Goal: Information Seeking & Learning: Learn about a topic

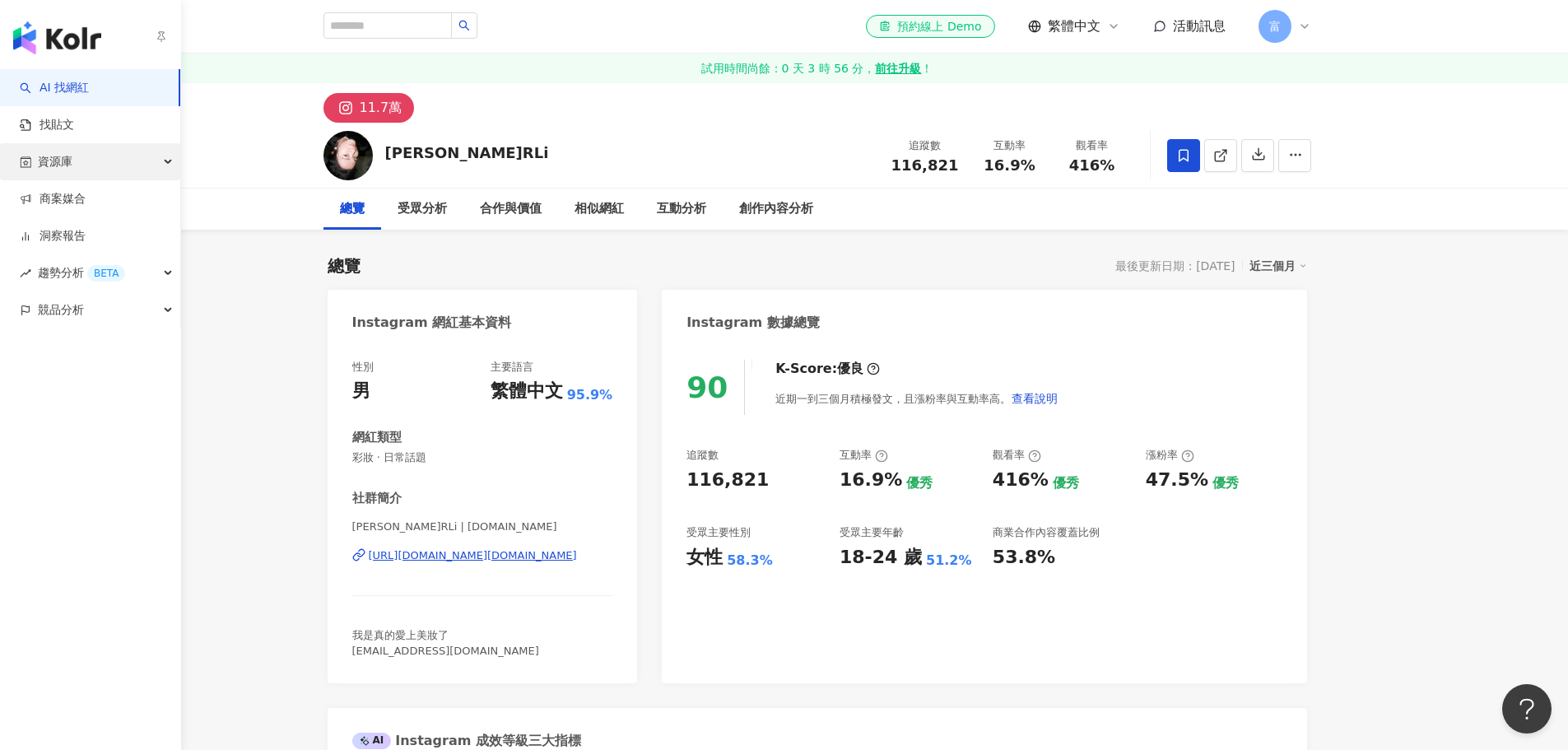
click at [86, 162] on div "資源庫" at bounding box center [90, 162] width 180 height 37
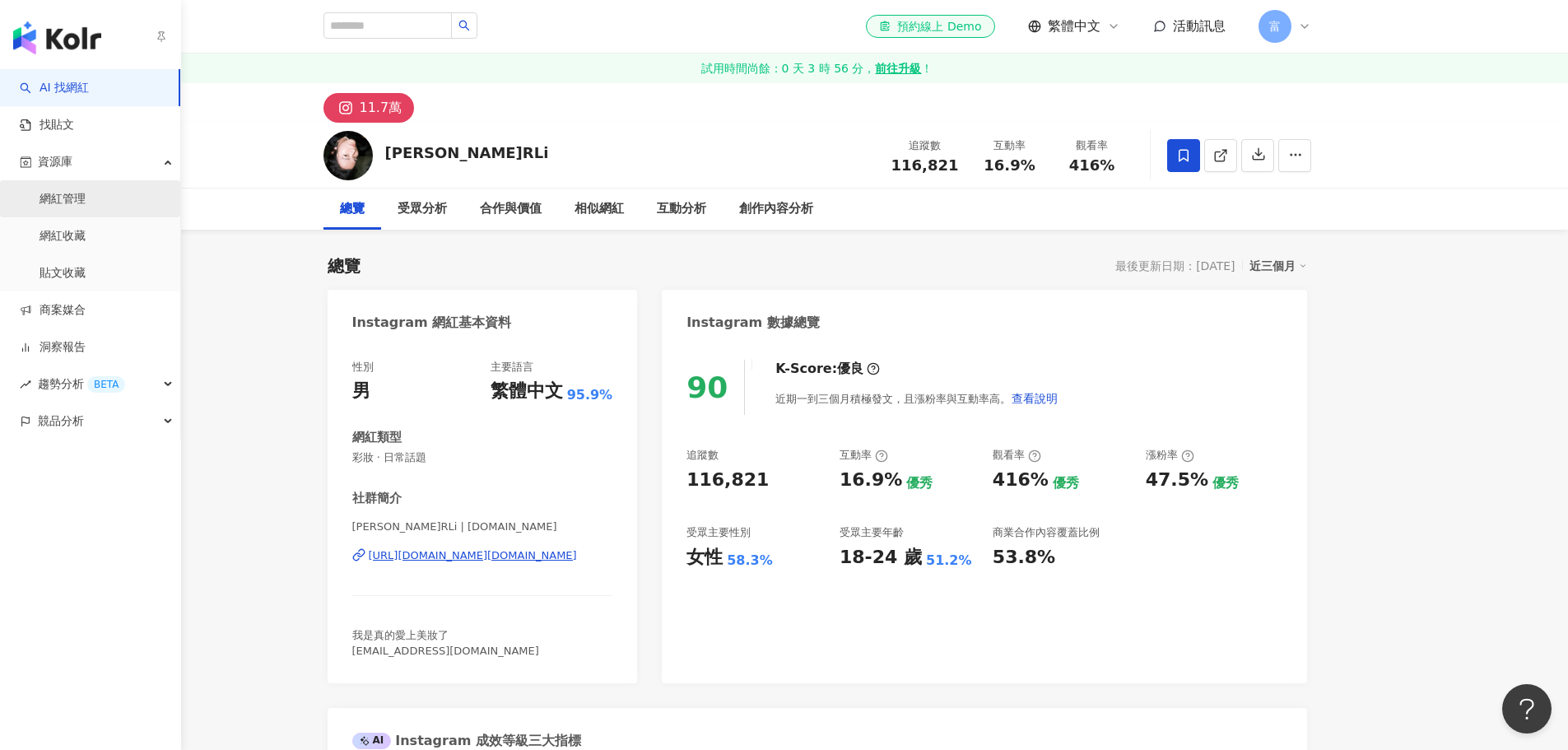
click at [86, 207] on link "網紅管理" at bounding box center [62, 199] width 46 height 16
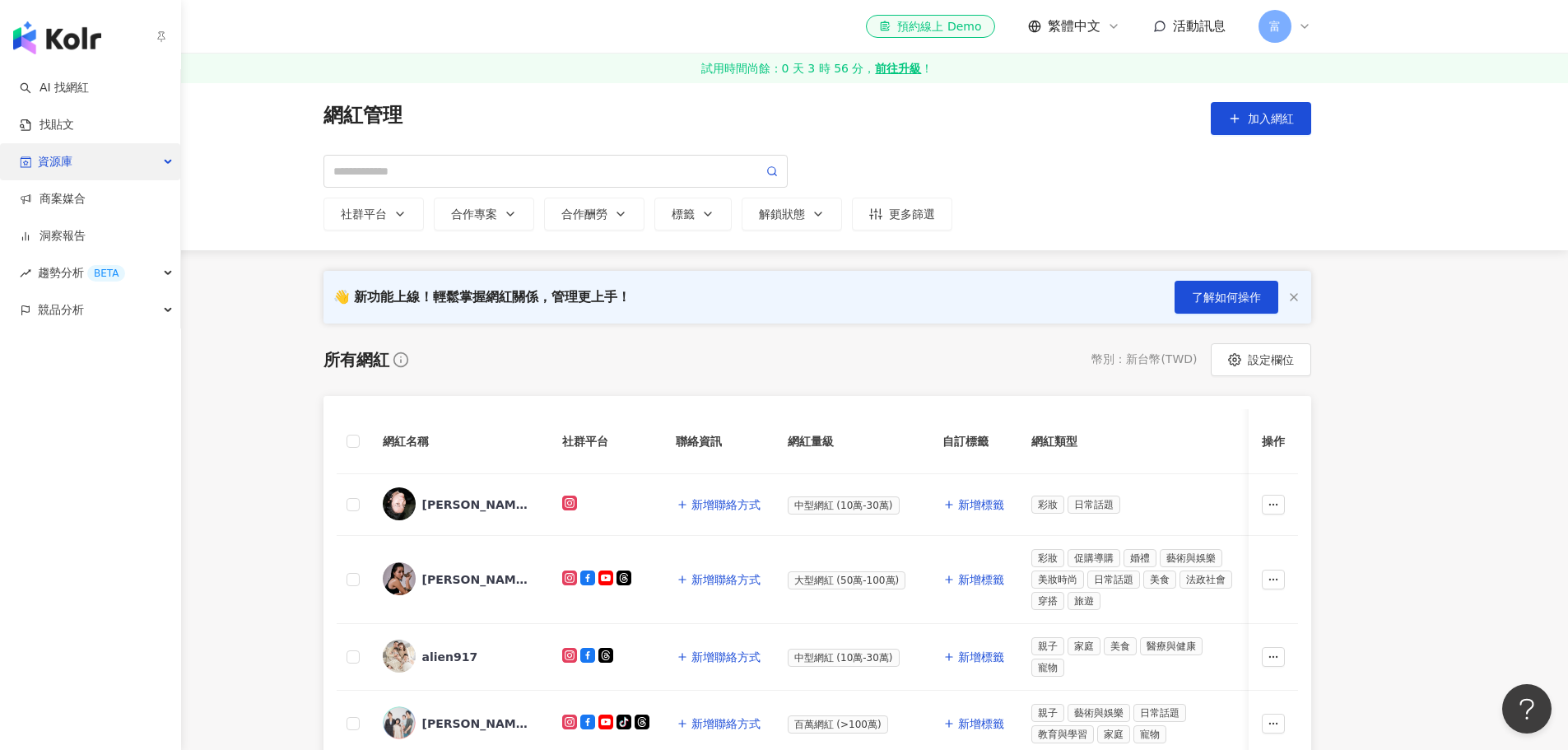
click at [93, 155] on div "資源庫" at bounding box center [90, 162] width 180 height 37
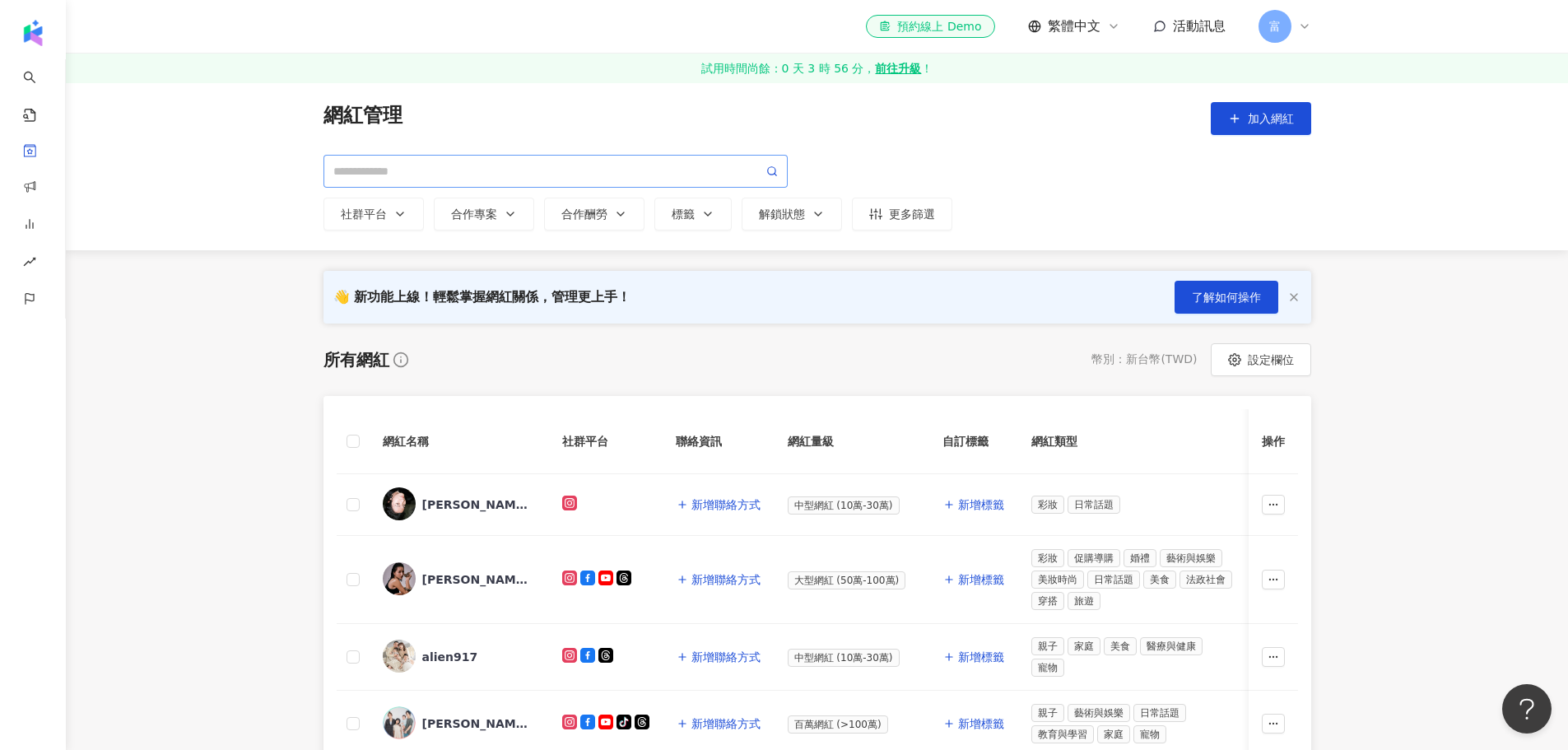
click at [486, 156] on span at bounding box center [556, 171] width 464 height 33
click at [596, 194] on div "社群平台 合作專案 合作酬勞 標籤 解鎖狀態 更多篩選" at bounding box center [818, 192] width 988 height 76
click at [604, 184] on span at bounding box center [556, 171] width 464 height 33
type input "*"
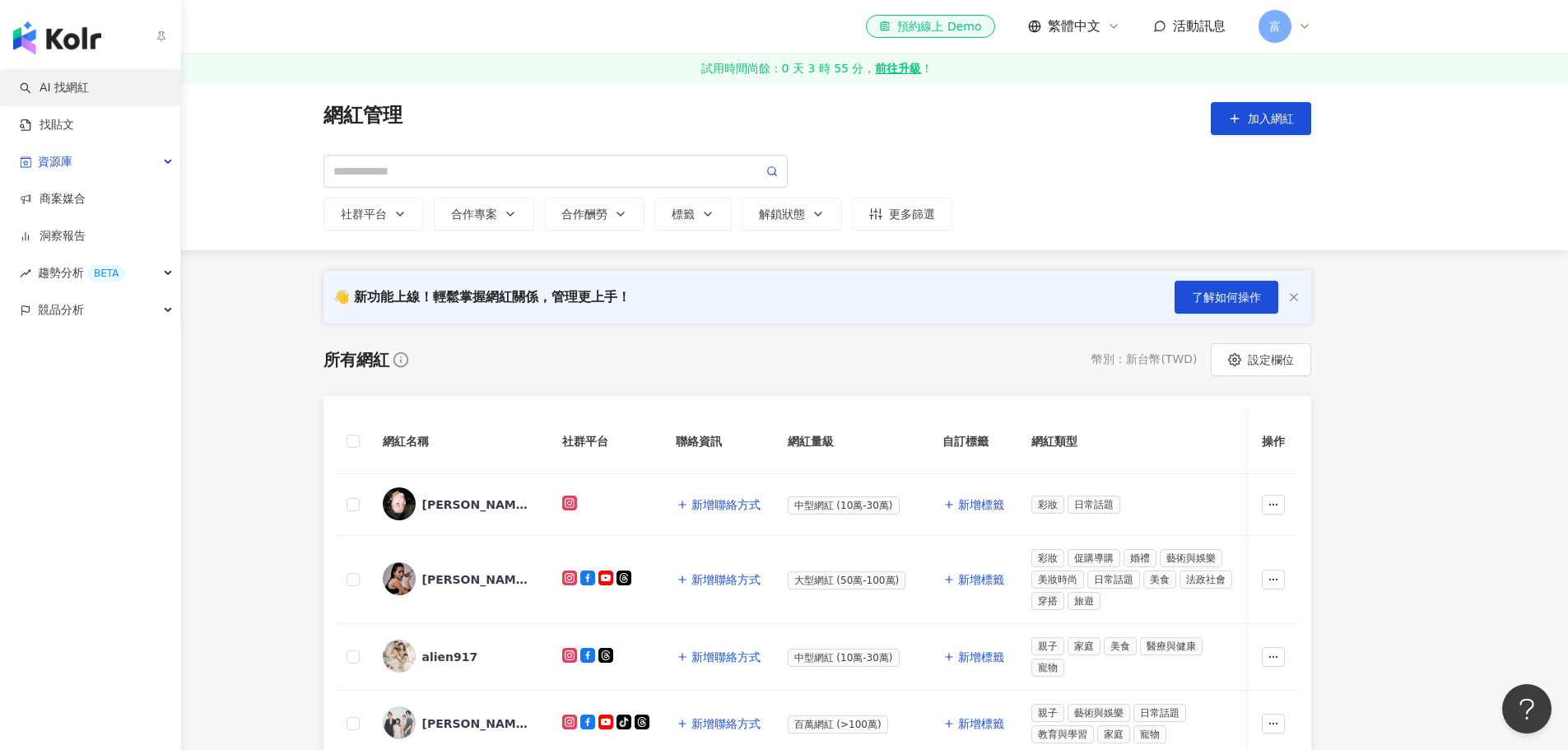
click at [61, 81] on link "AI 找網紅" at bounding box center [54, 88] width 69 height 16
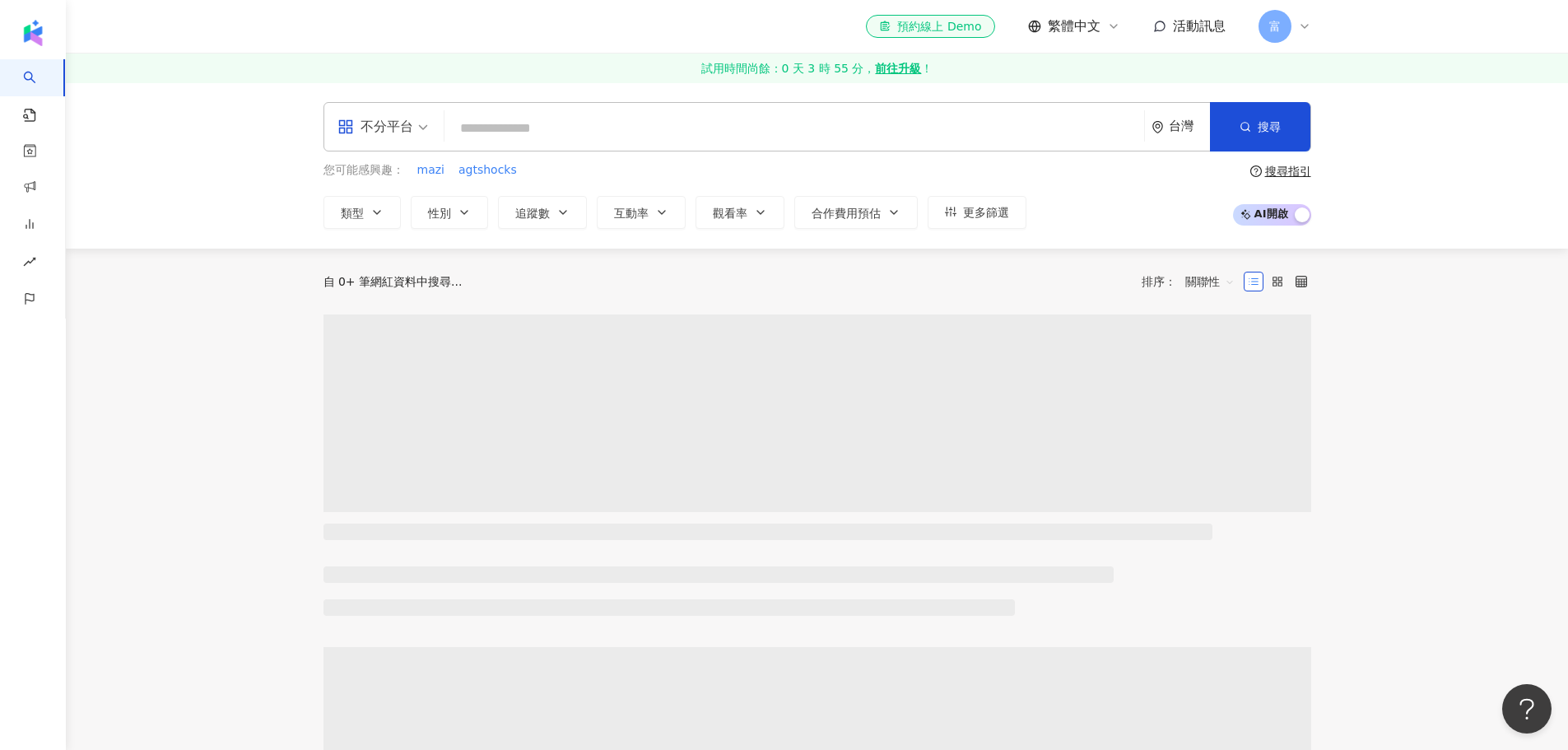
click at [522, 122] on input "search" at bounding box center [795, 128] width 687 height 31
type input "*"
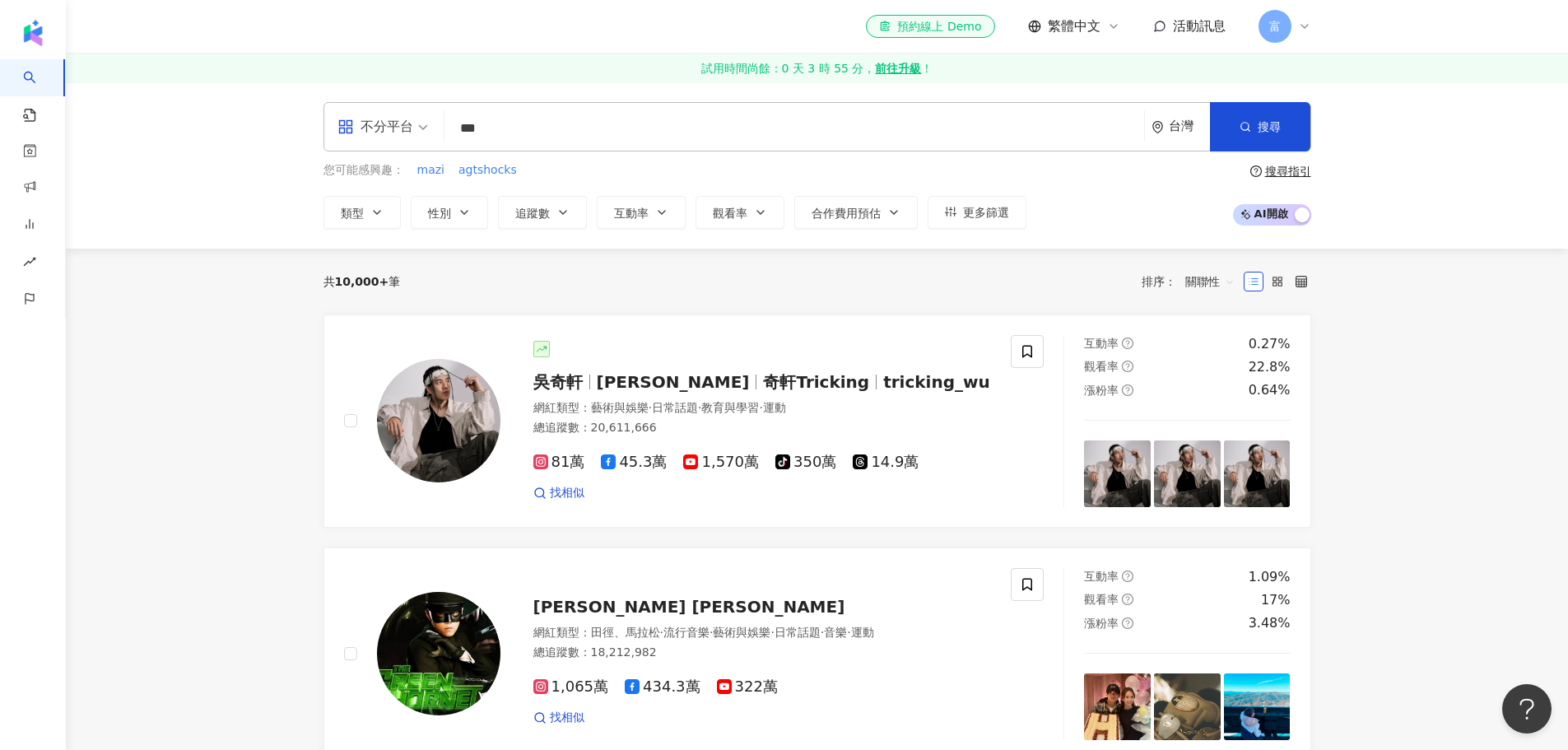
type input "***"
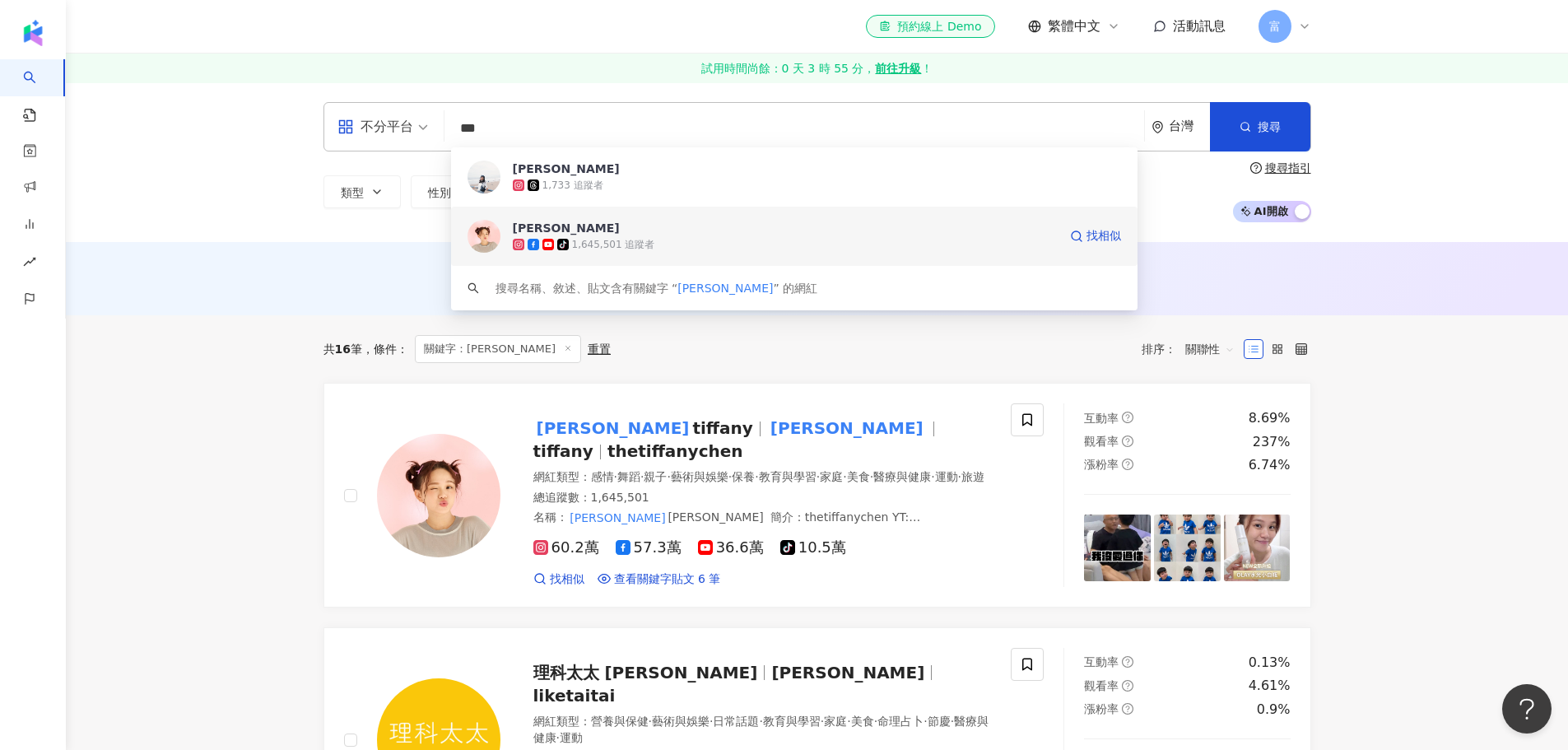
click at [618, 247] on div "1,645,501 追蹤者" at bounding box center [614, 245] width 83 height 14
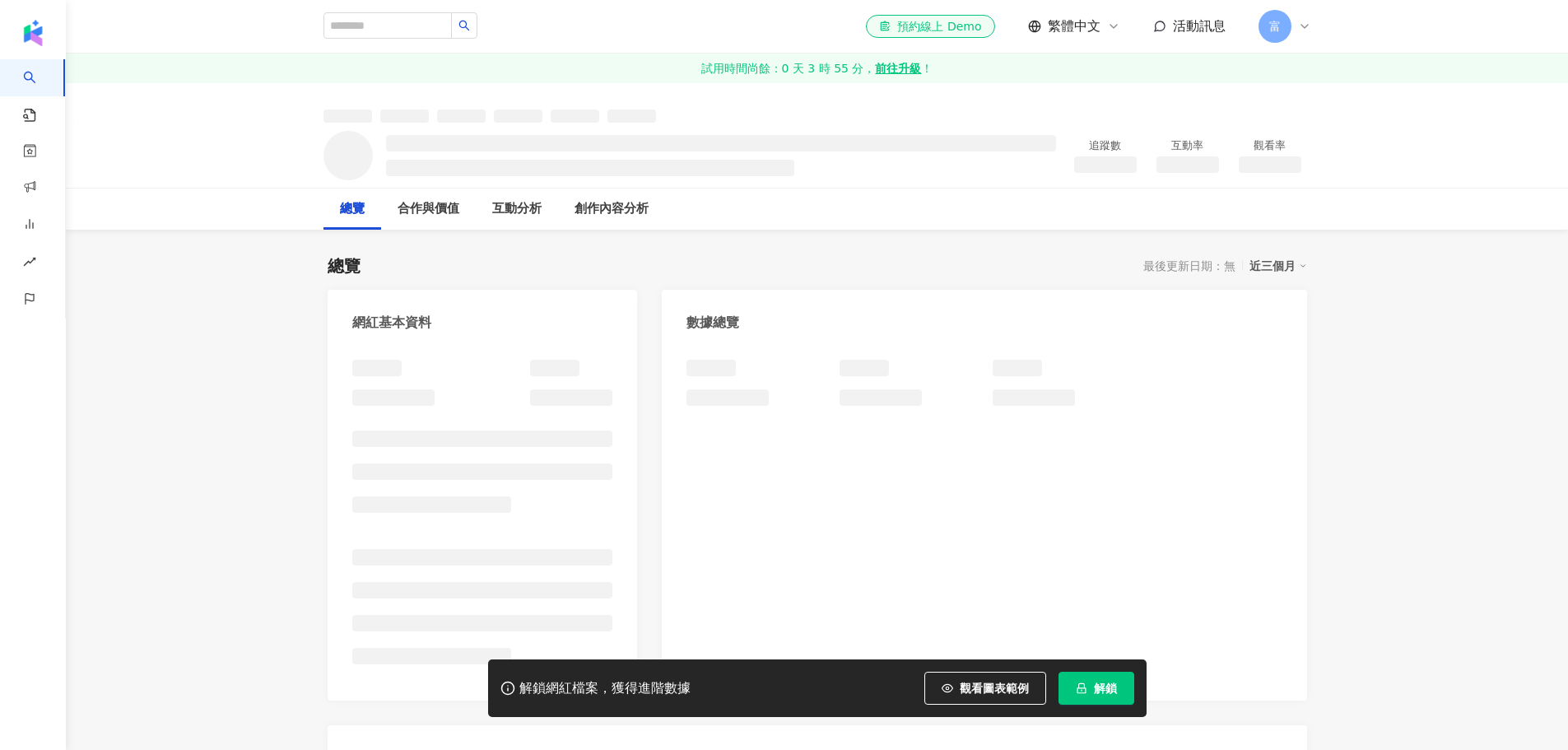
click at [1121, 691] on button "解鎖" at bounding box center [1096, 688] width 76 height 33
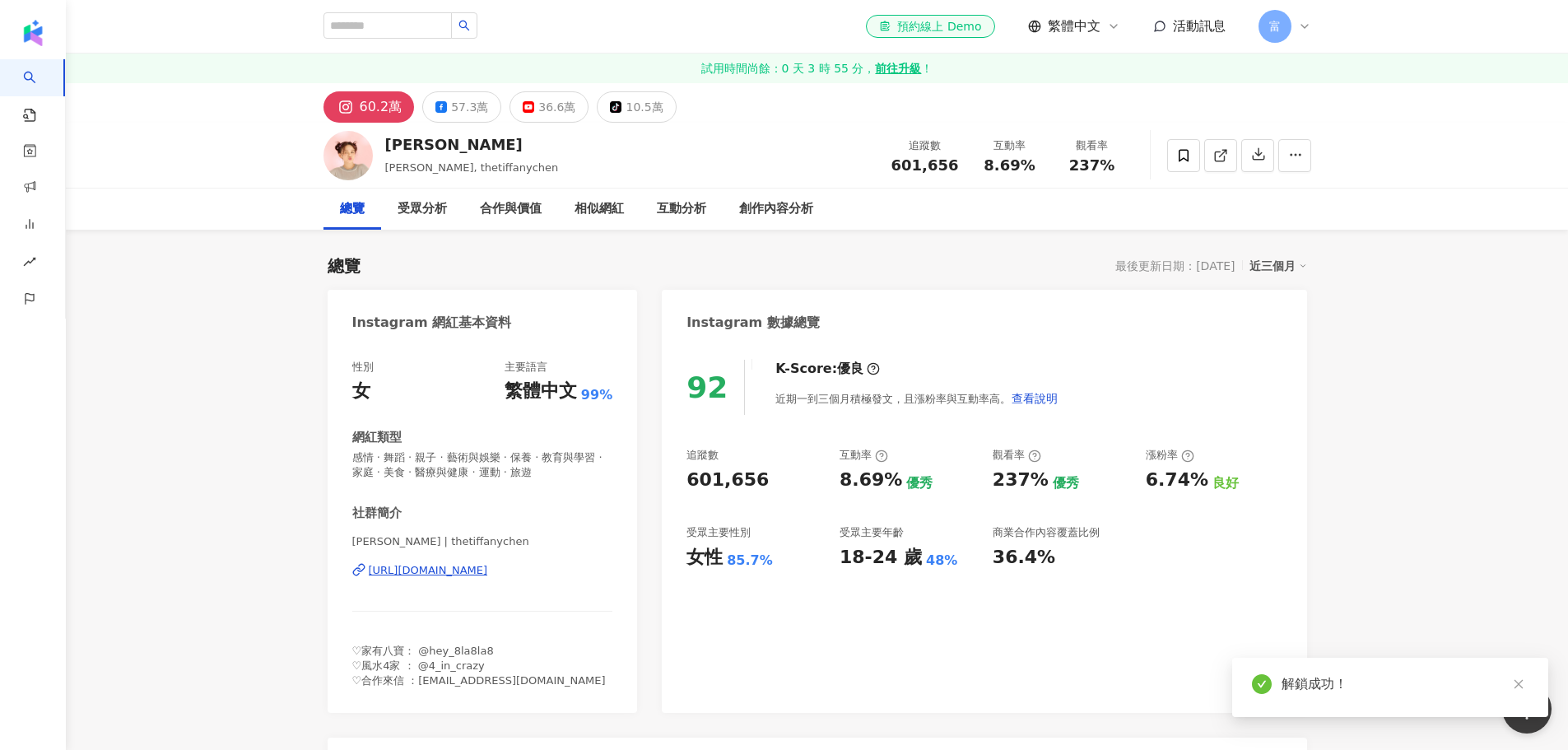
click at [1523, 685] on icon "close" at bounding box center [1519, 685] width 12 height 12
click at [381, 20] on input "search" at bounding box center [388, 26] width 128 height 26
type input "**"
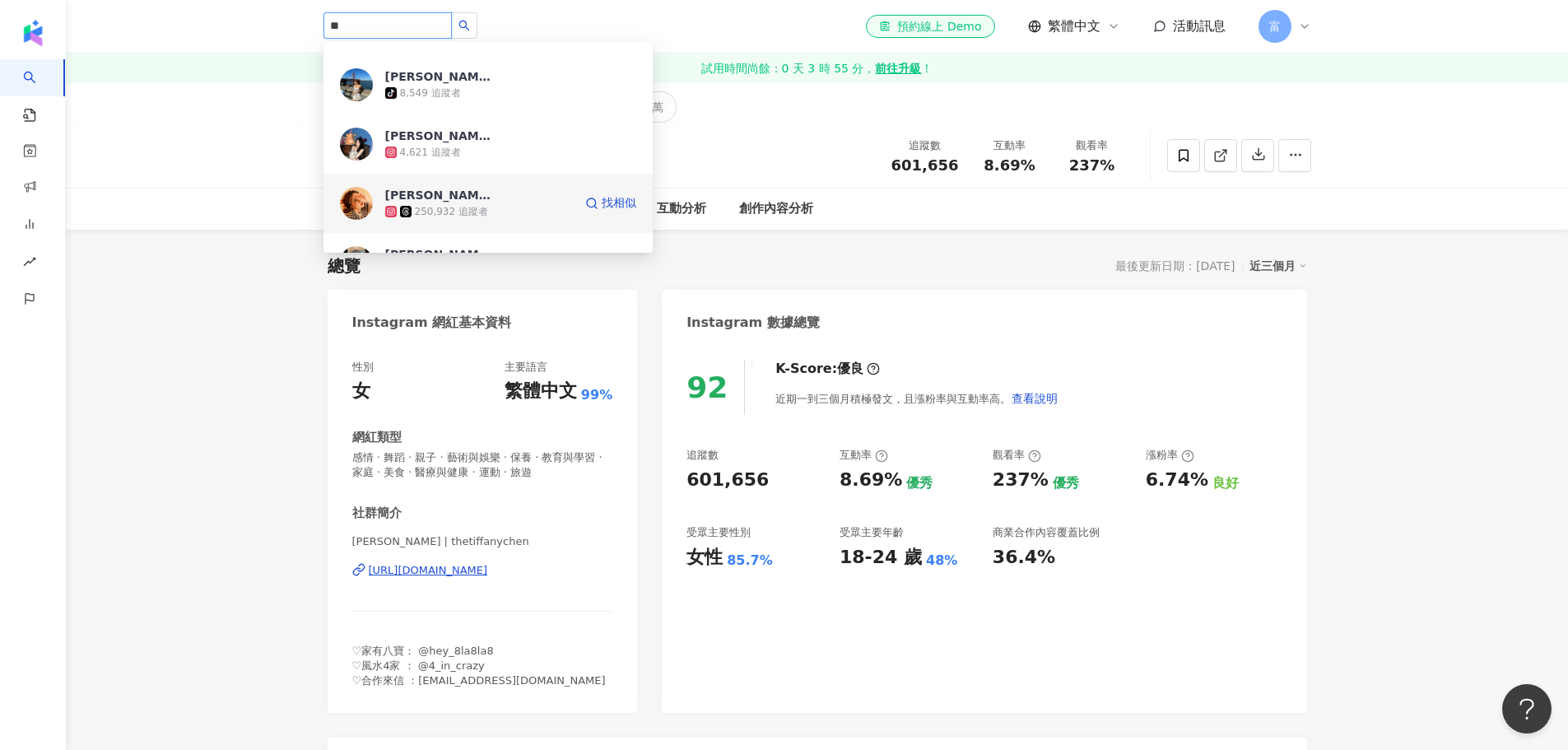
scroll to position [247, 0]
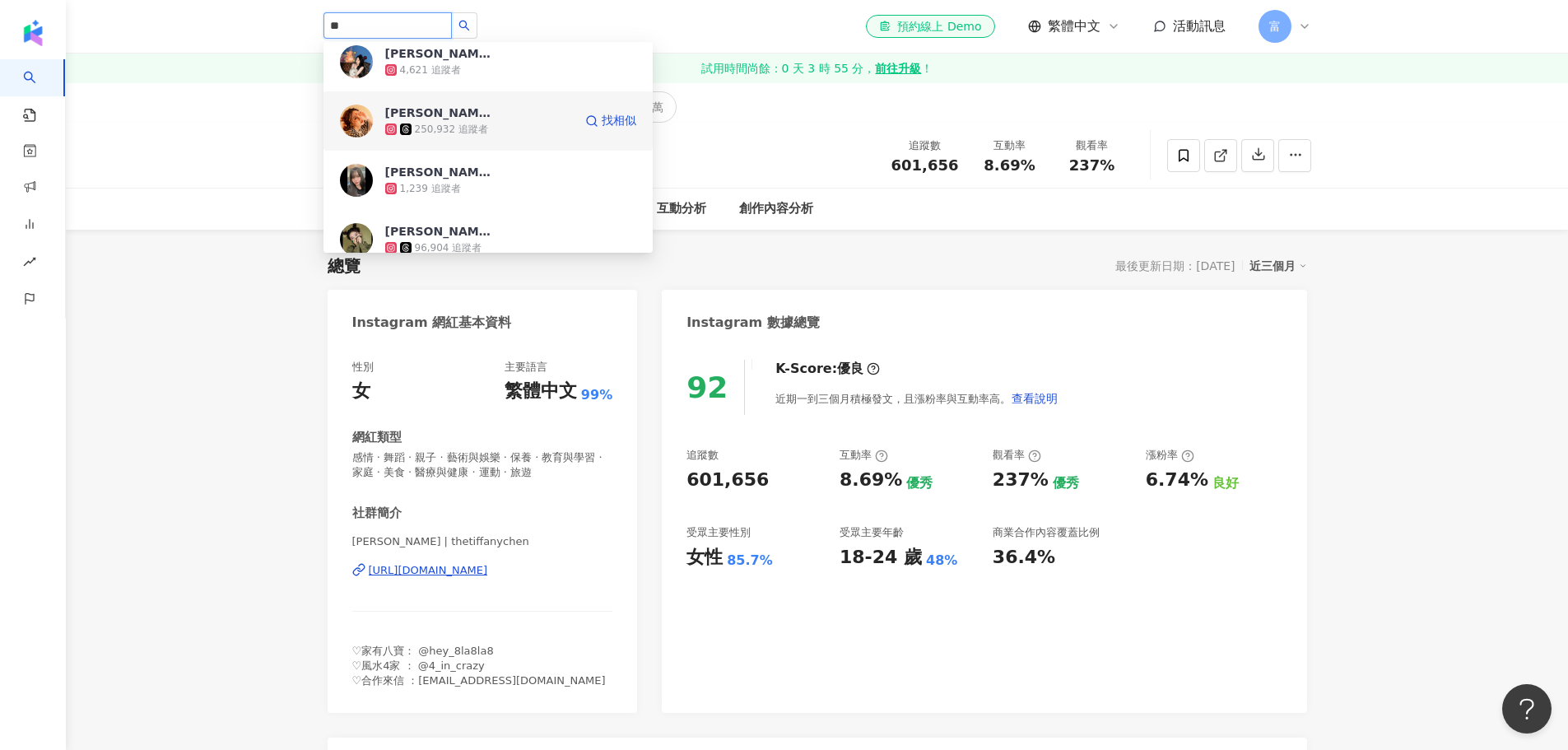
click at [478, 122] on div "250,932 追蹤者" at bounding box center [451, 129] width 73 height 14
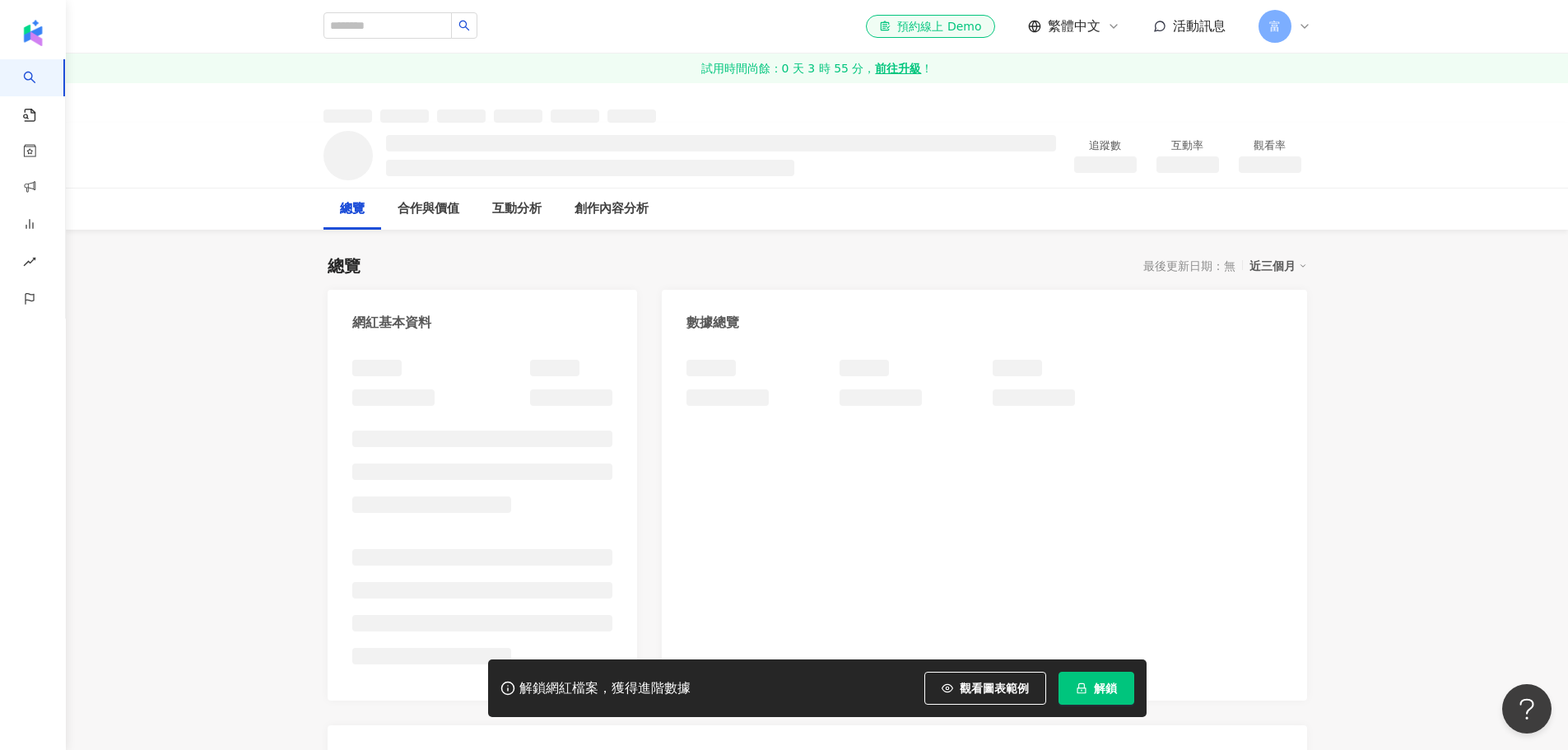
click at [1097, 675] on button "解鎖" at bounding box center [1096, 688] width 76 height 33
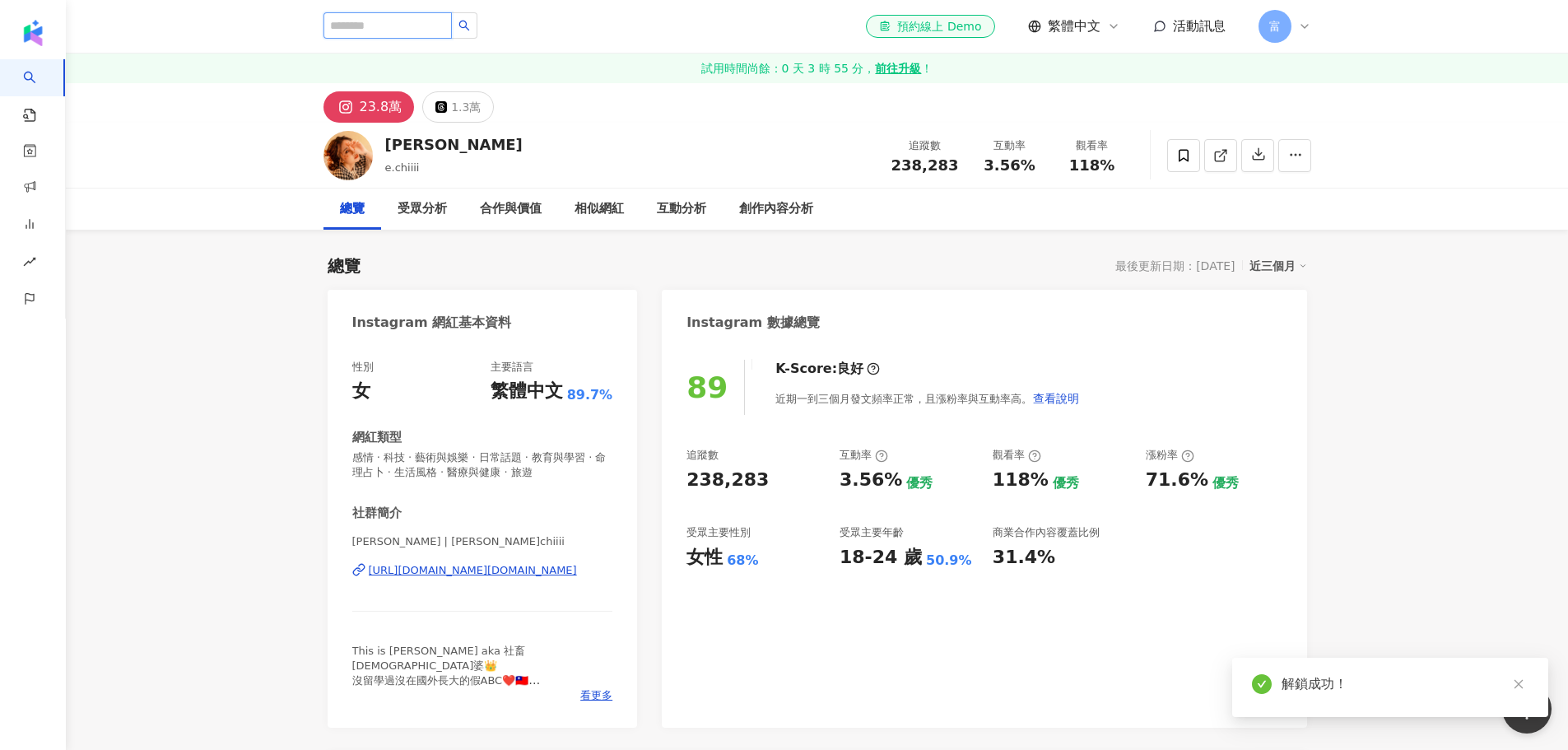
click at [426, 28] on input "search" at bounding box center [388, 26] width 128 height 26
type input "**"
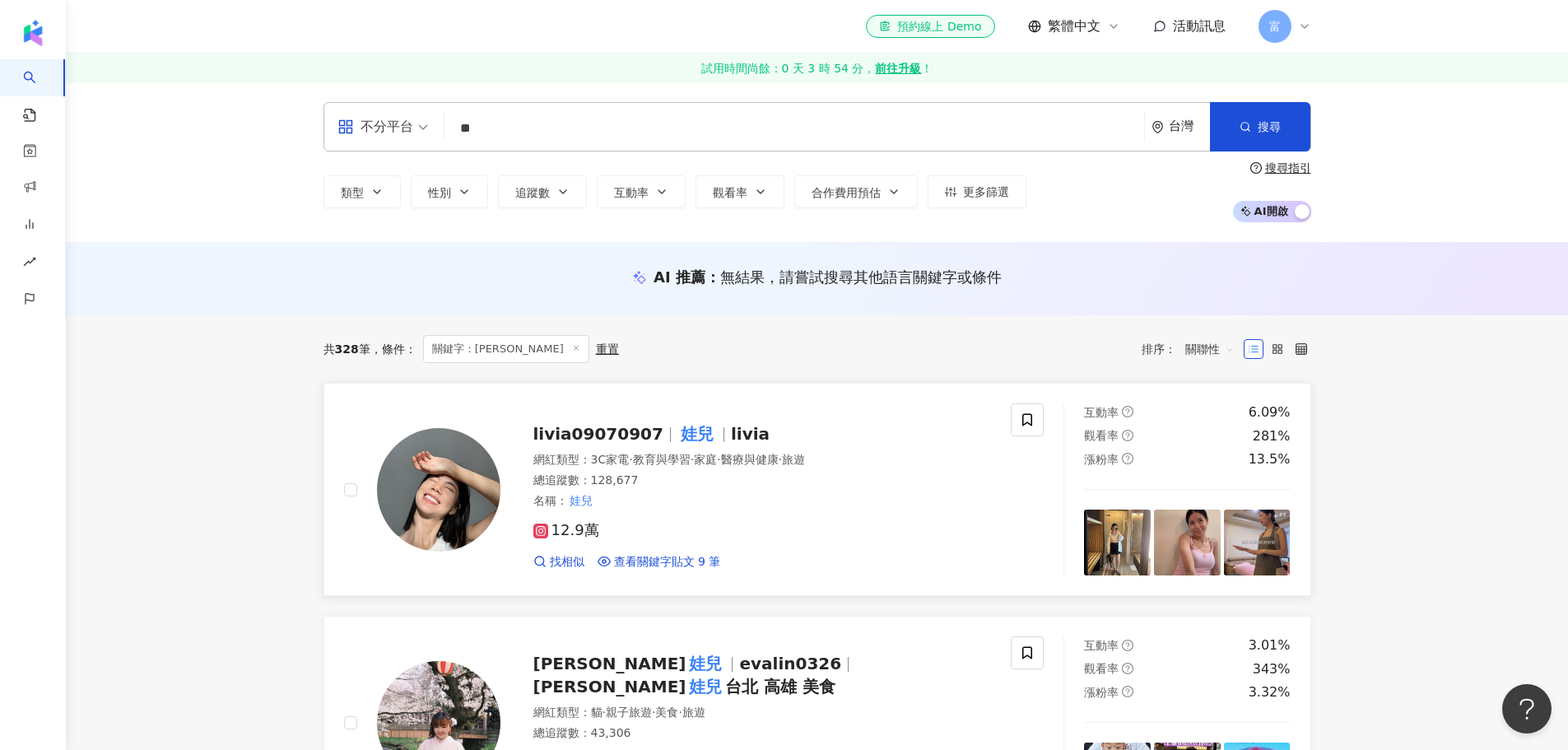
click at [639, 433] on span "livia09070907" at bounding box center [598, 434] width 130 height 20
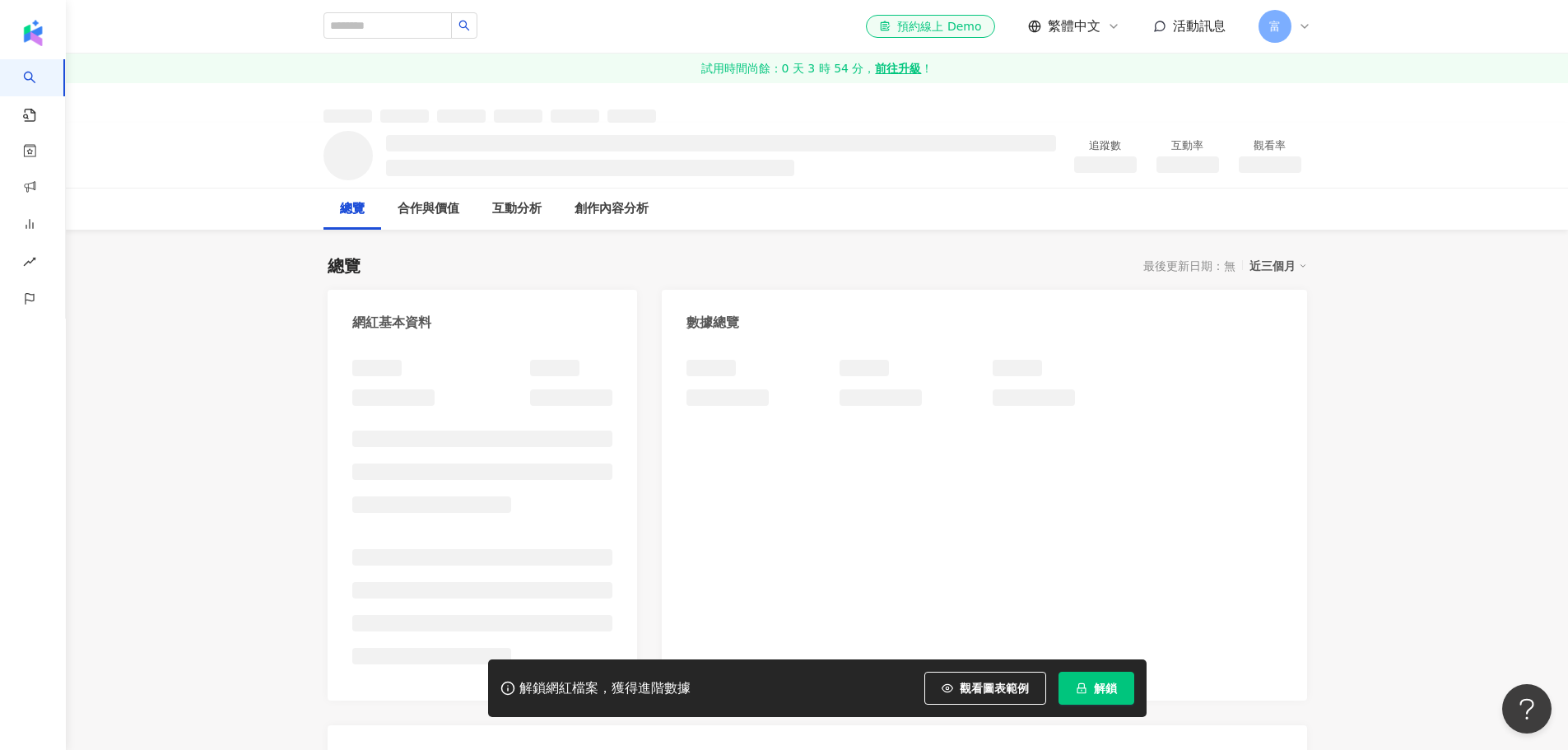
click at [1124, 694] on button "解鎖" at bounding box center [1096, 688] width 76 height 33
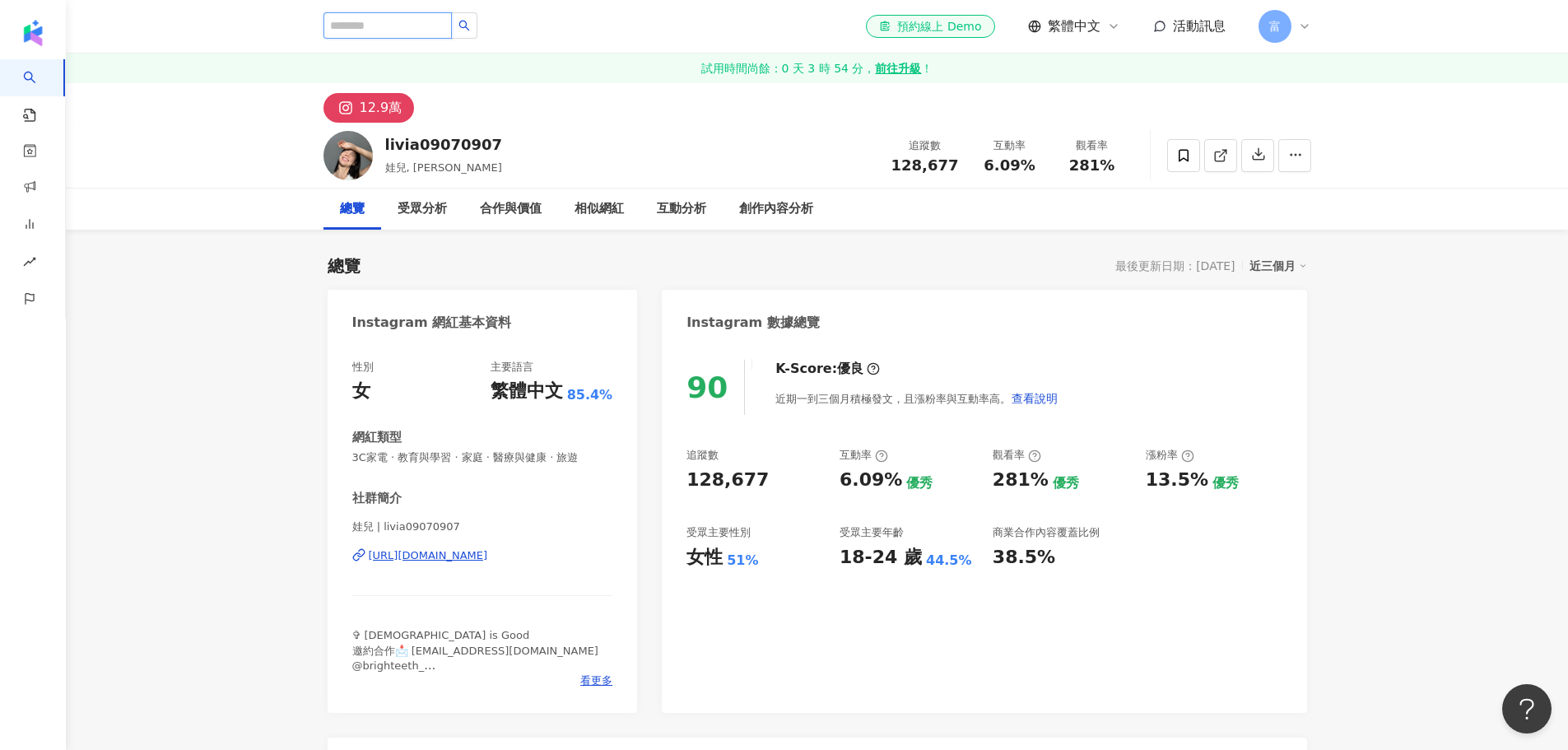
click at [432, 20] on input "search" at bounding box center [388, 26] width 128 height 26
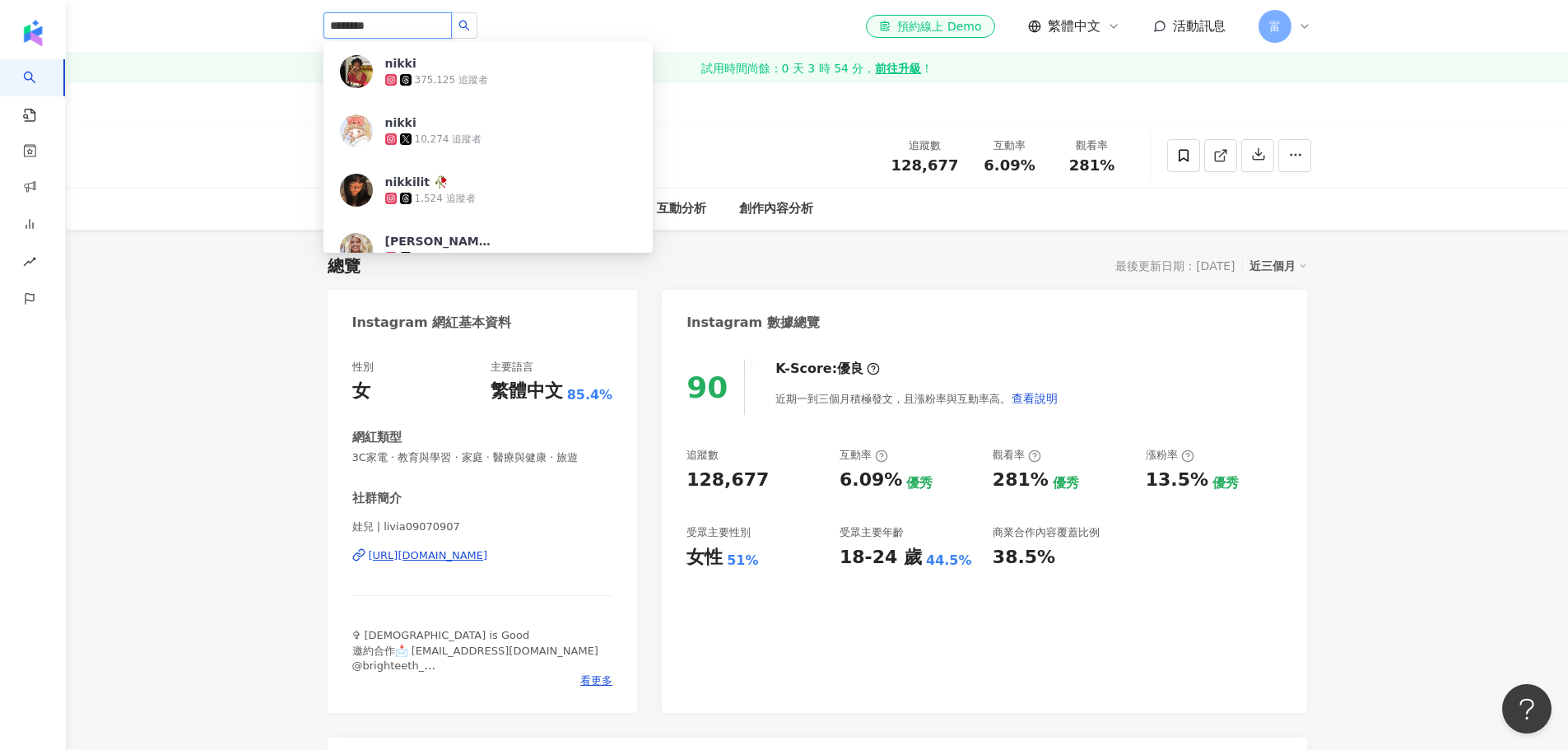
type input "*******"
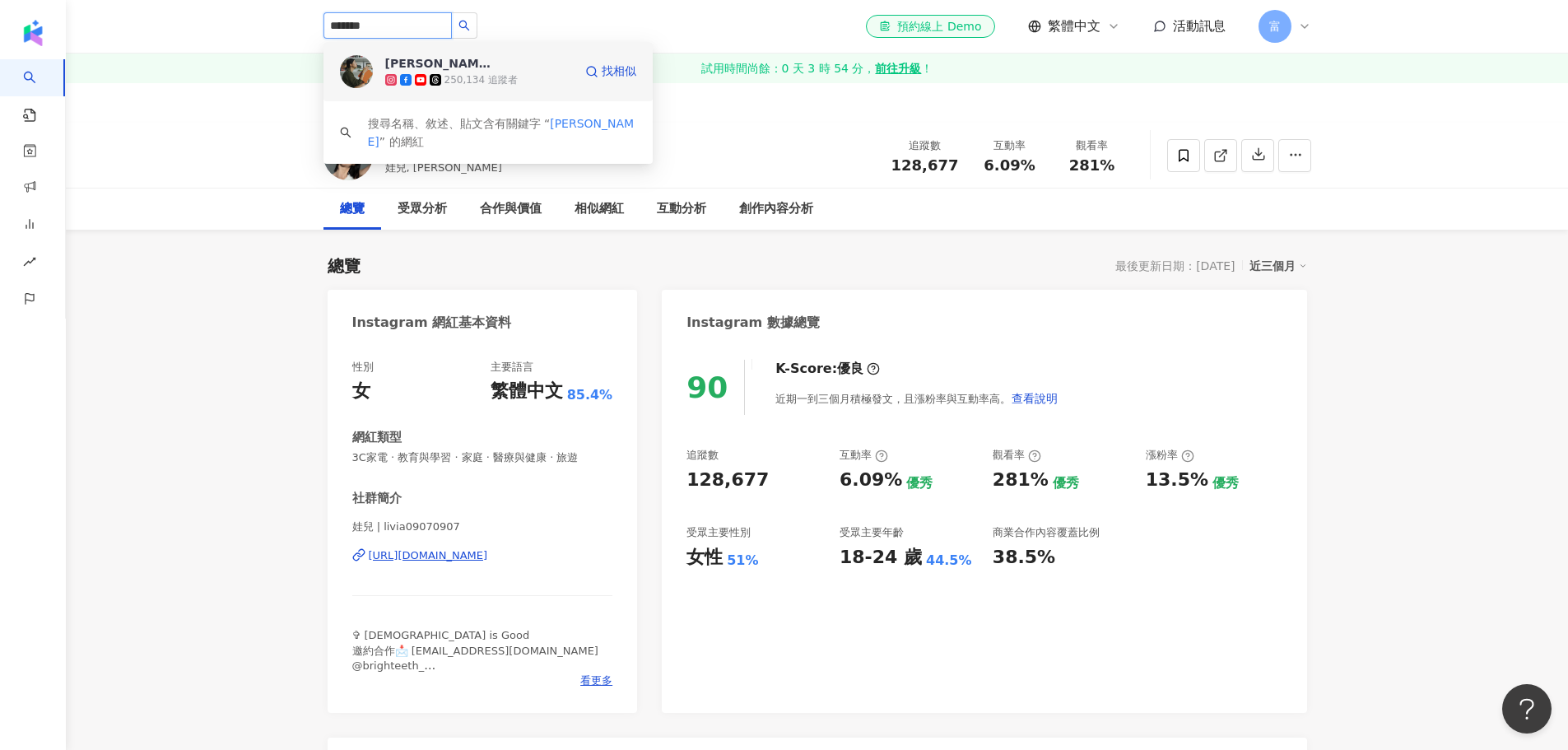
click at [466, 58] on span "Nikki Chien" at bounding box center [439, 63] width 107 height 16
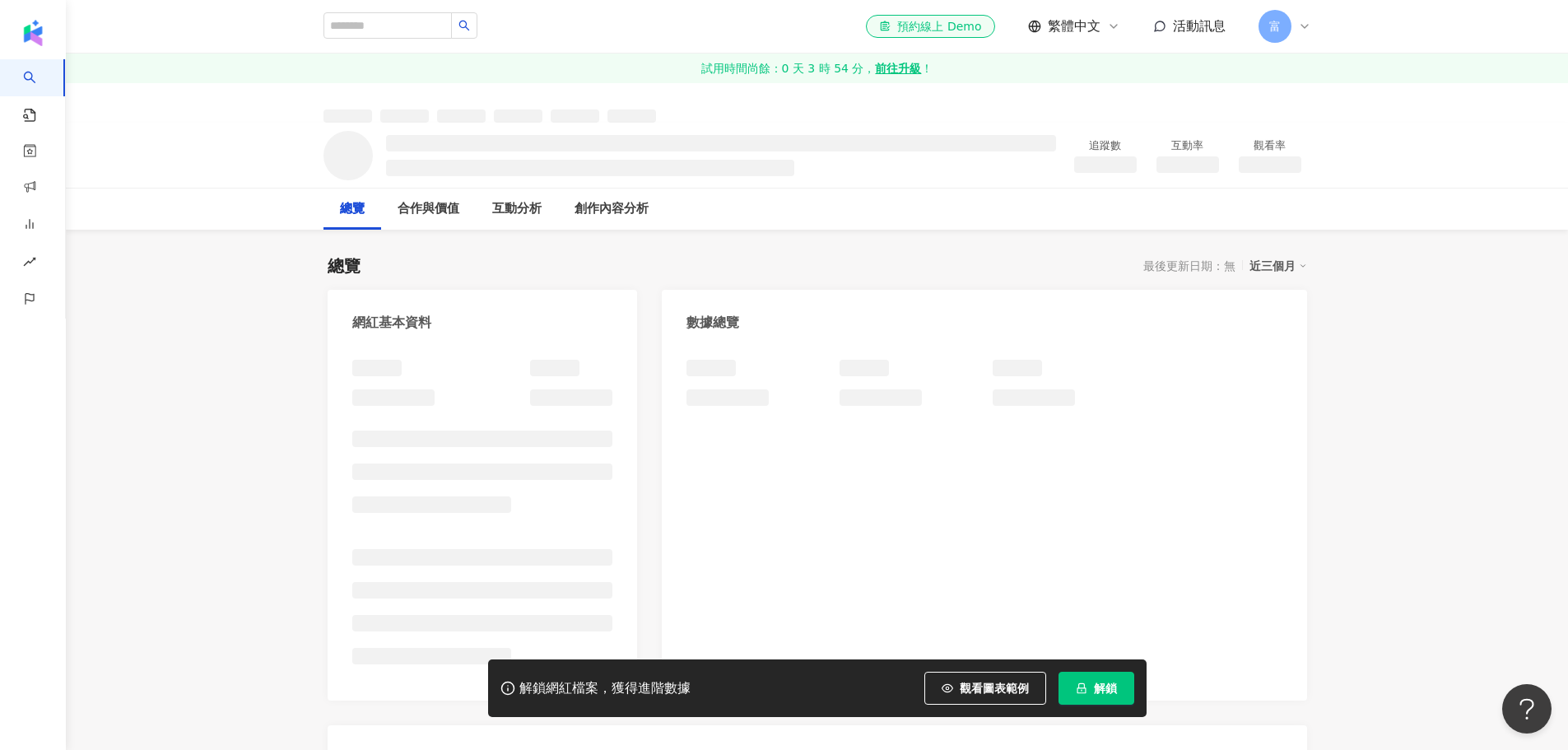
click at [1115, 686] on span "解鎖" at bounding box center [1105, 688] width 23 height 13
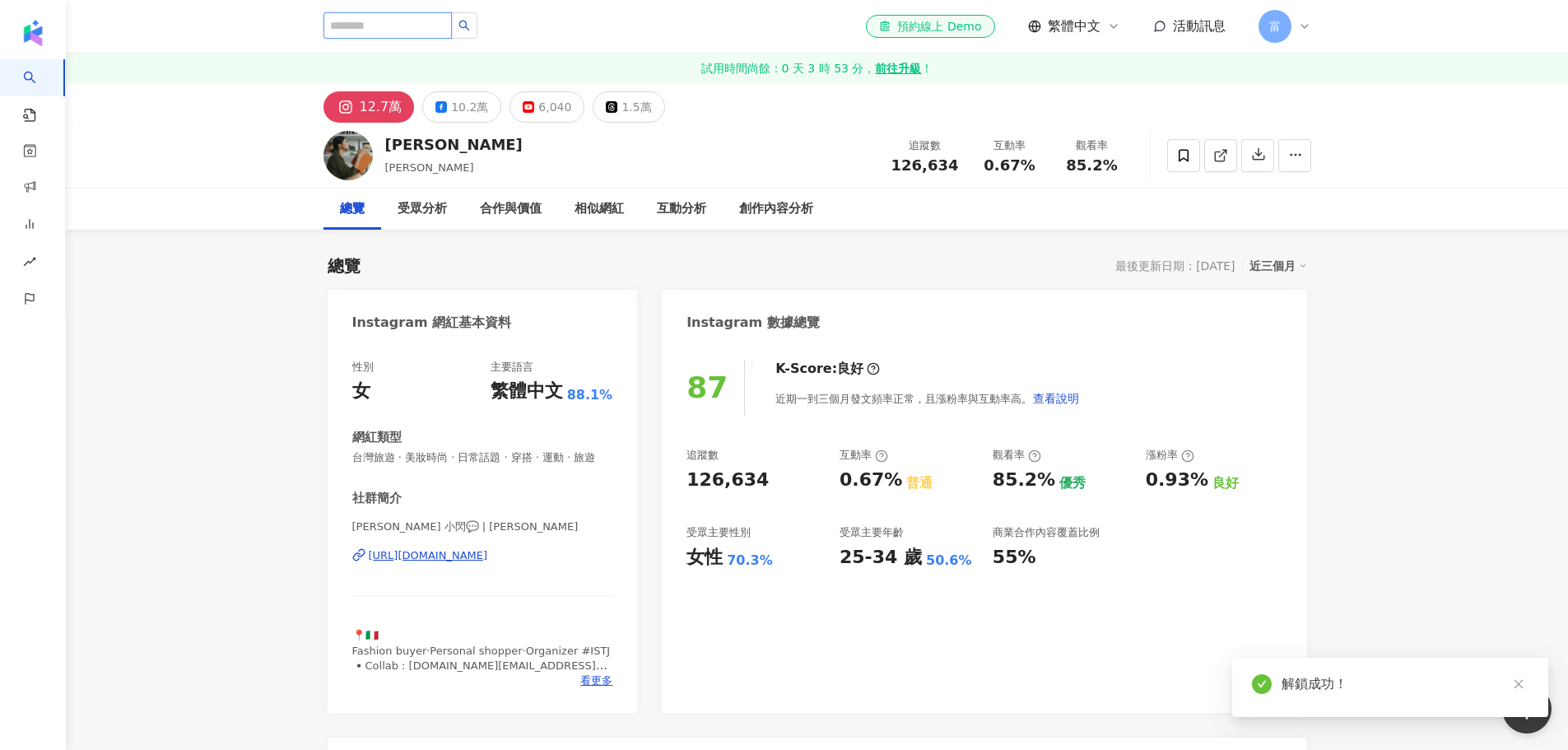
click at [416, 19] on input "search" at bounding box center [388, 26] width 128 height 26
type input "**********"
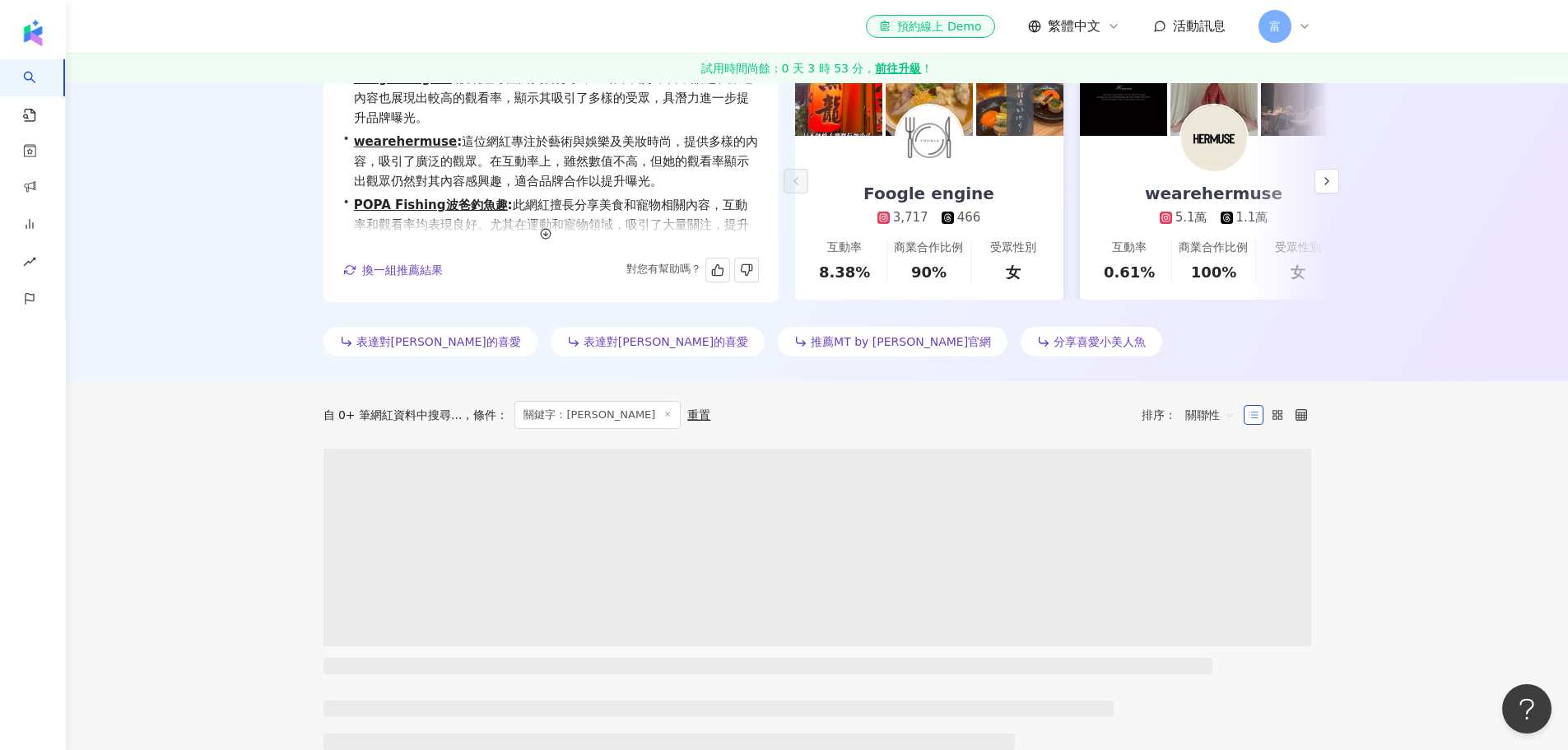
scroll to position [329, 0]
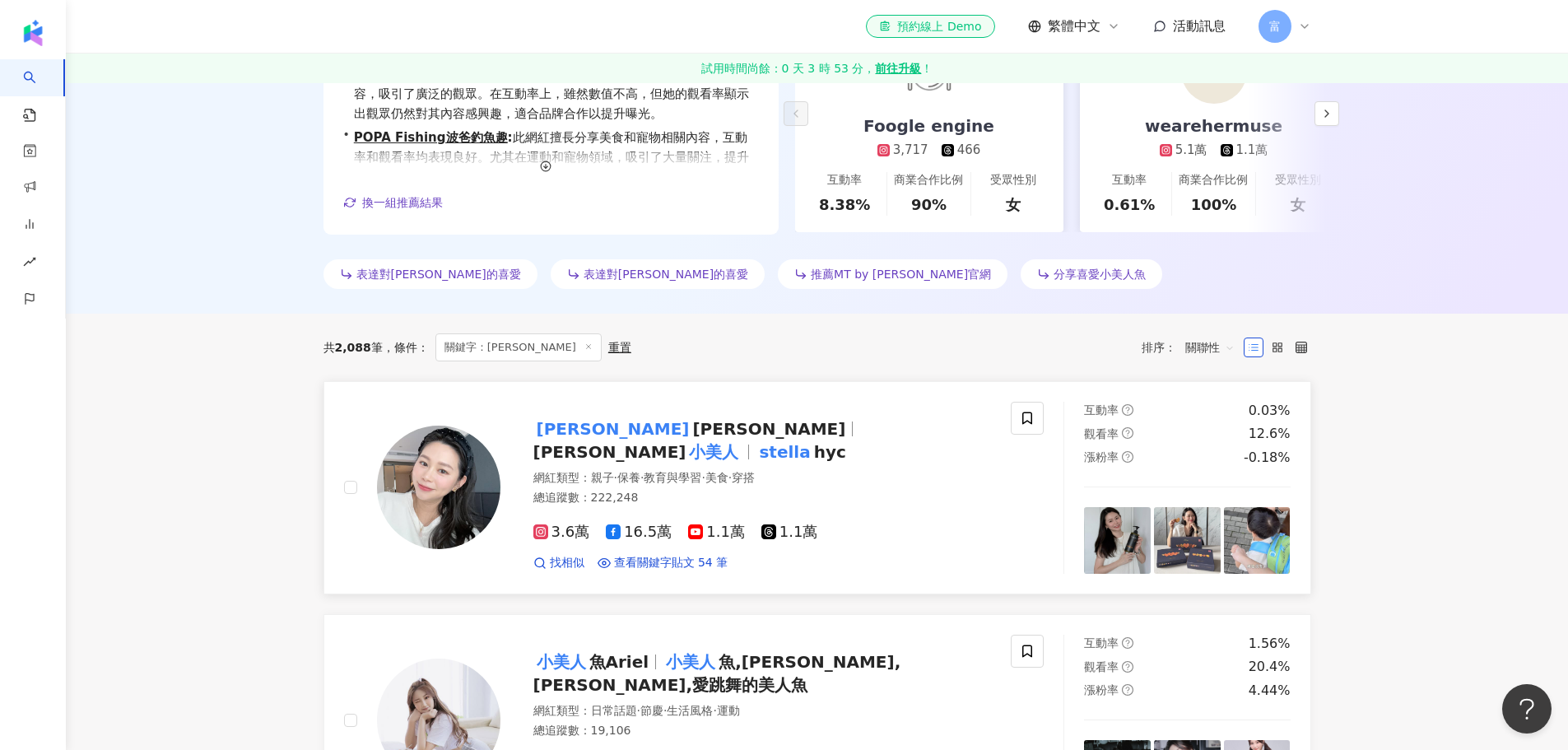
click at [756, 445] on span "[PERSON_NAME] 小美人" at bounding box center [645, 452] width 224 height 20
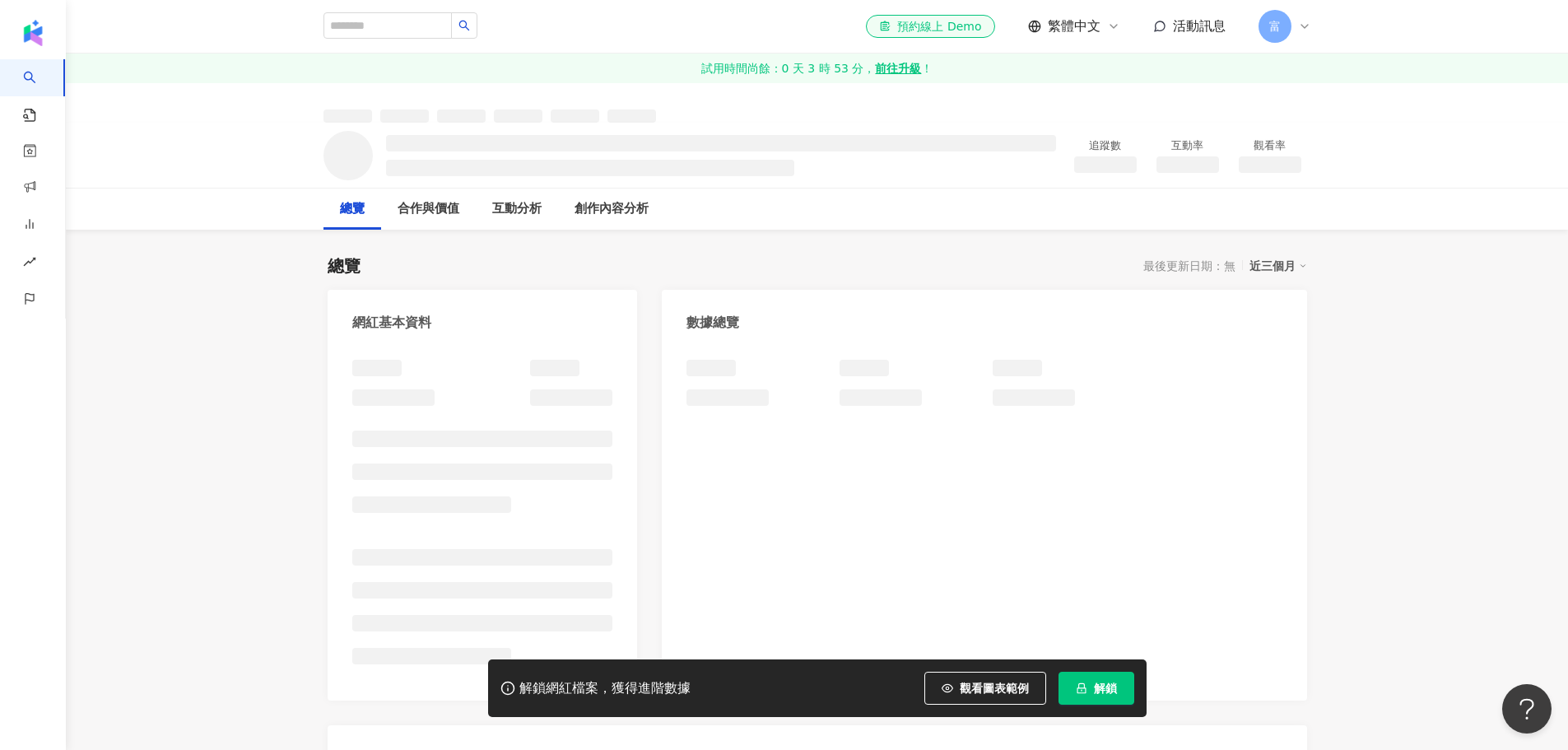
click at [1128, 697] on button "解鎖" at bounding box center [1096, 688] width 76 height 33
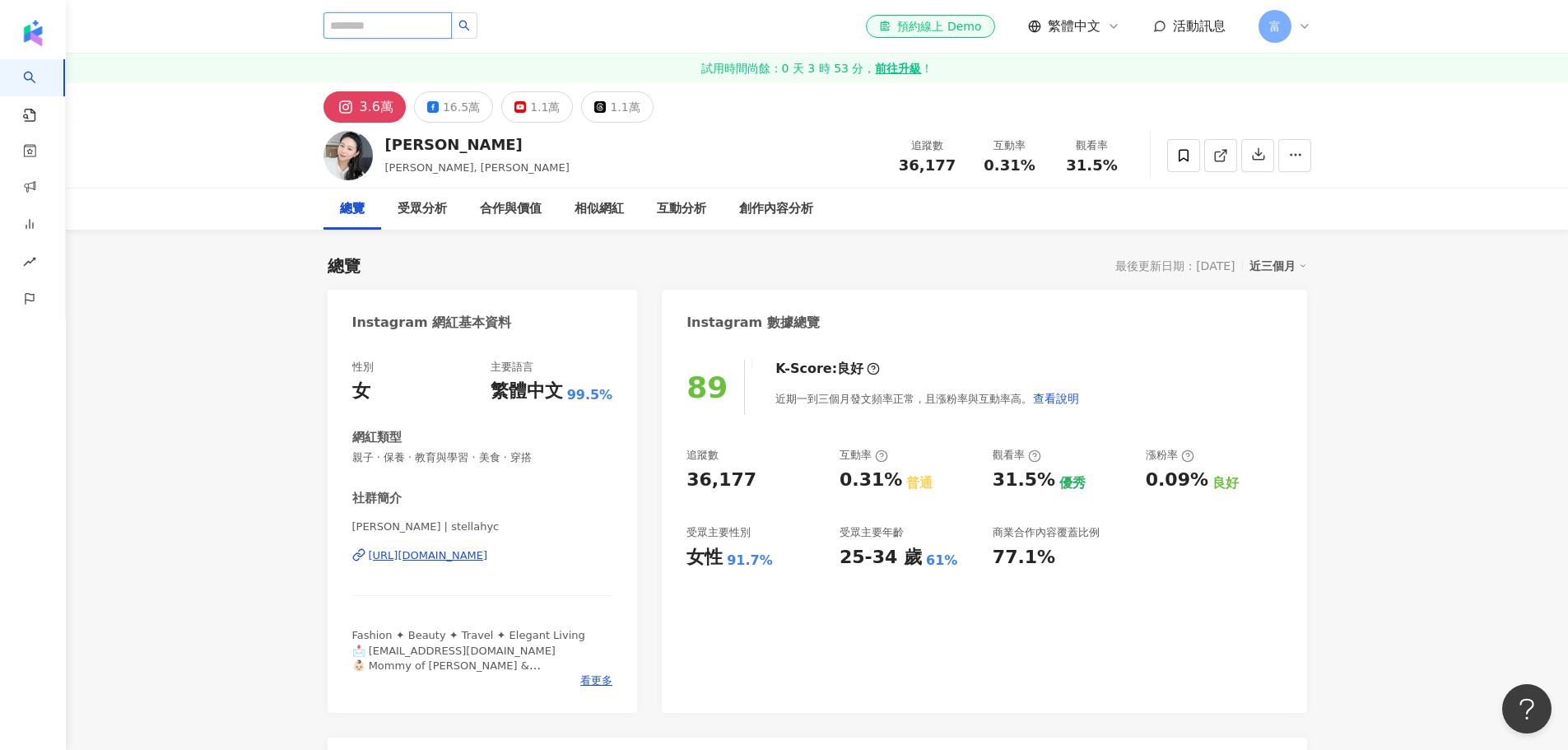
click at [423, 26] on input "search" at bounding box center [388, 26] width 128 height 26
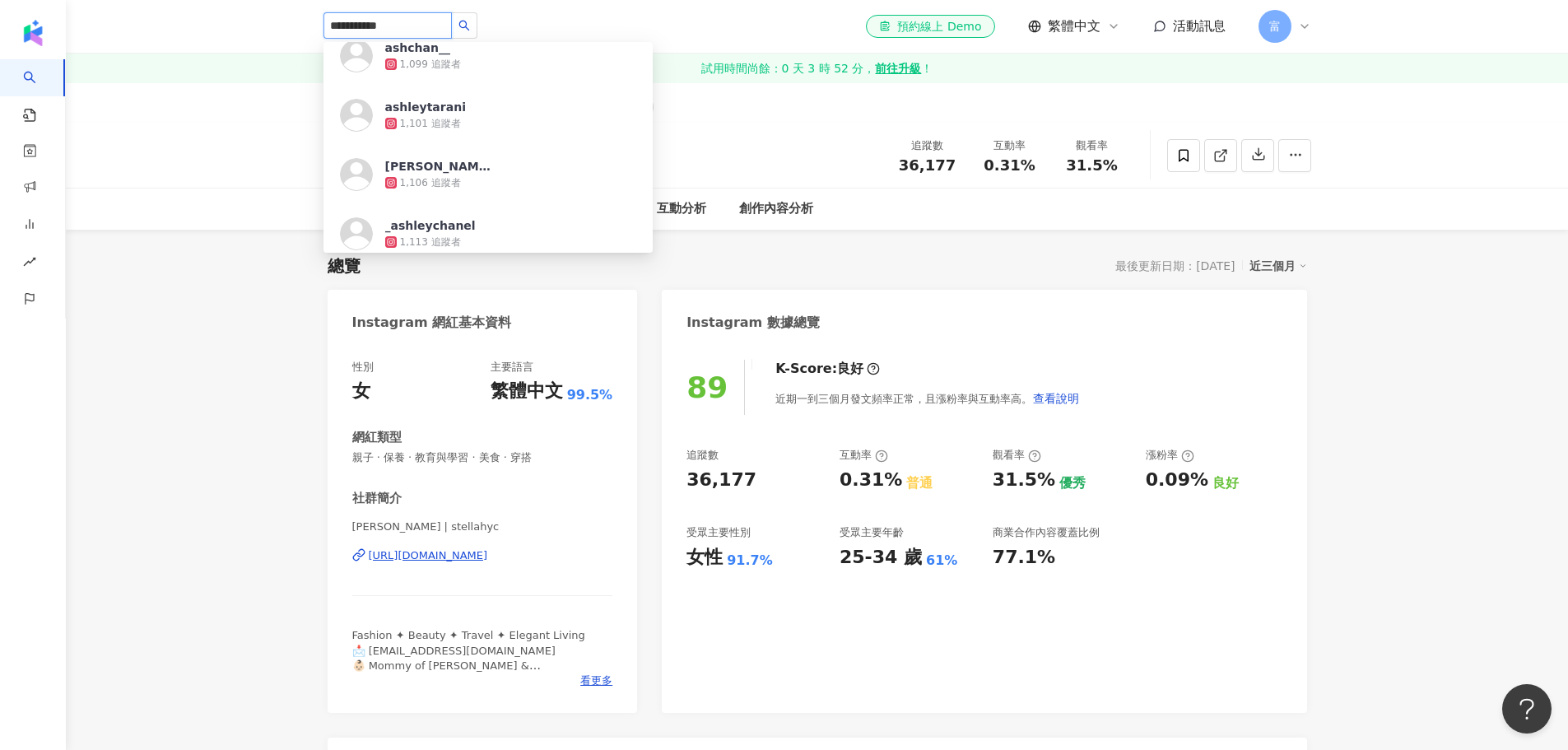
scroll to position [906, 0]
drag, startPoint x: 409, startPoint y: 28, endPoint x: 246, endPoint y: 26, distance: 163.0
click at [121, 18] on header "**********" at bounding box center [817, 26] width 1503 height 54
paste input "**********"
type input "**********"
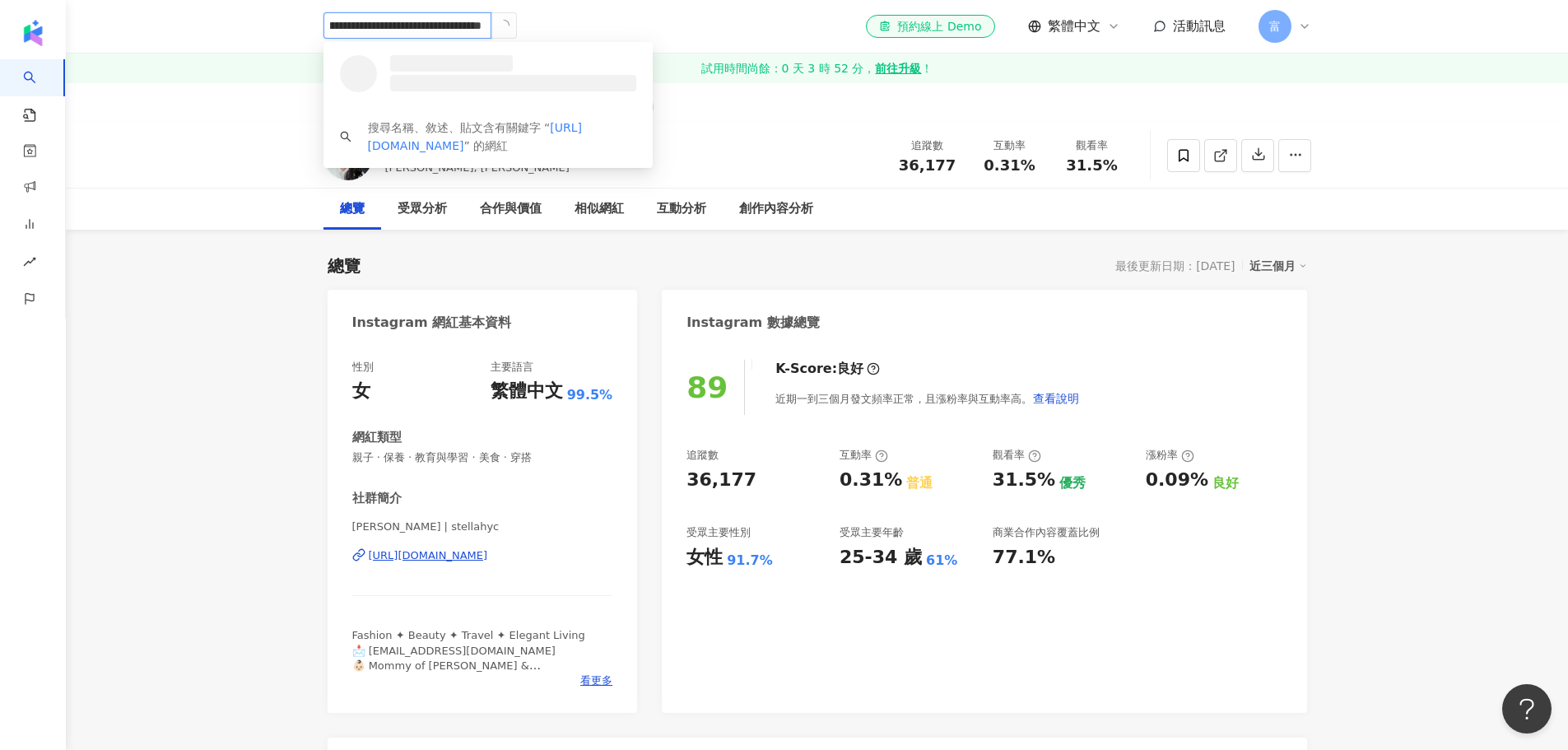
scroll to position [0, 0]
click at [528, 63] on div "Ashly愛殊莉.老陳 640,947 追蹤者" at bounding box center [510, 71] width 251 height 33
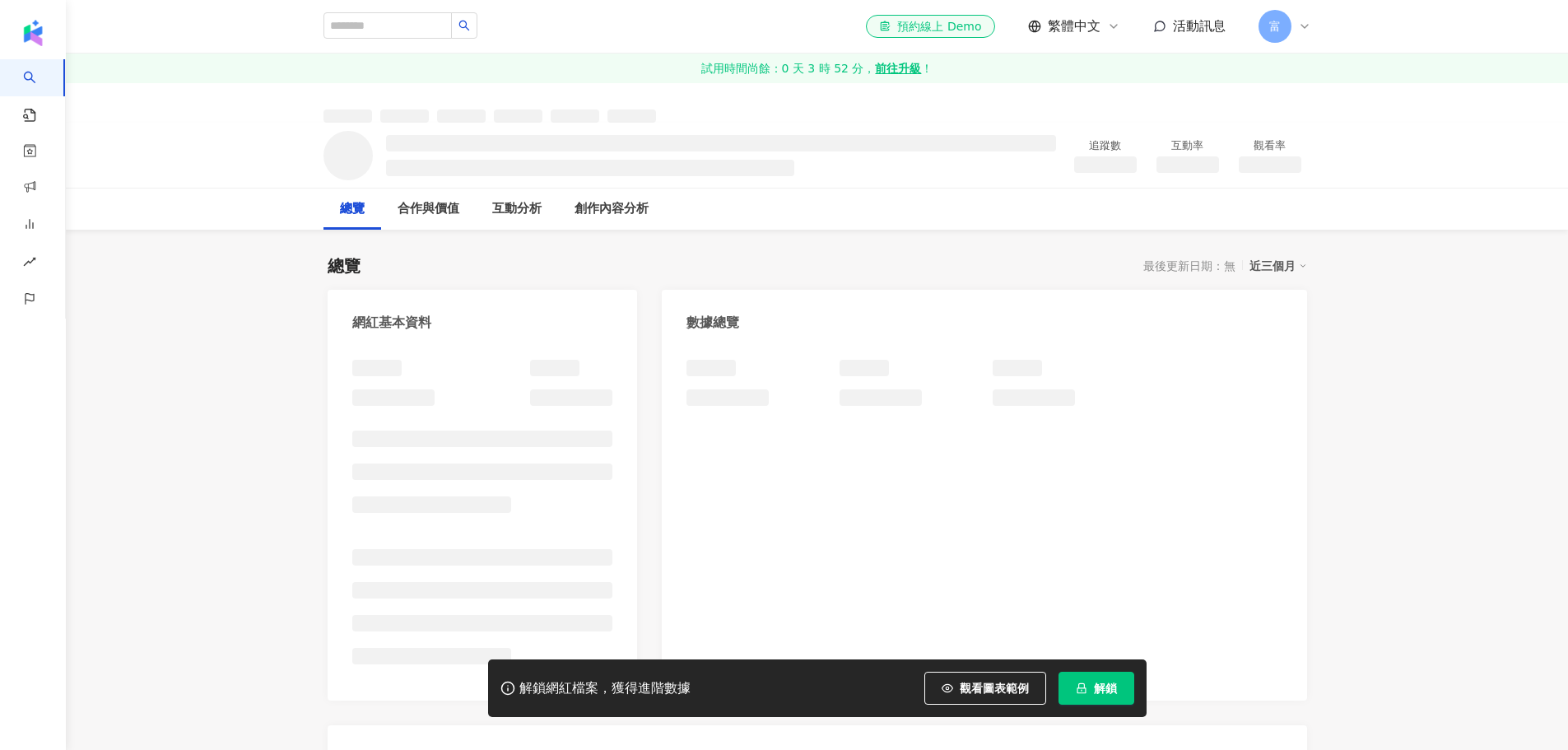
click at [1119, 695] on button "解鎖" at bounding box center [1096, 688] width 76 height 33
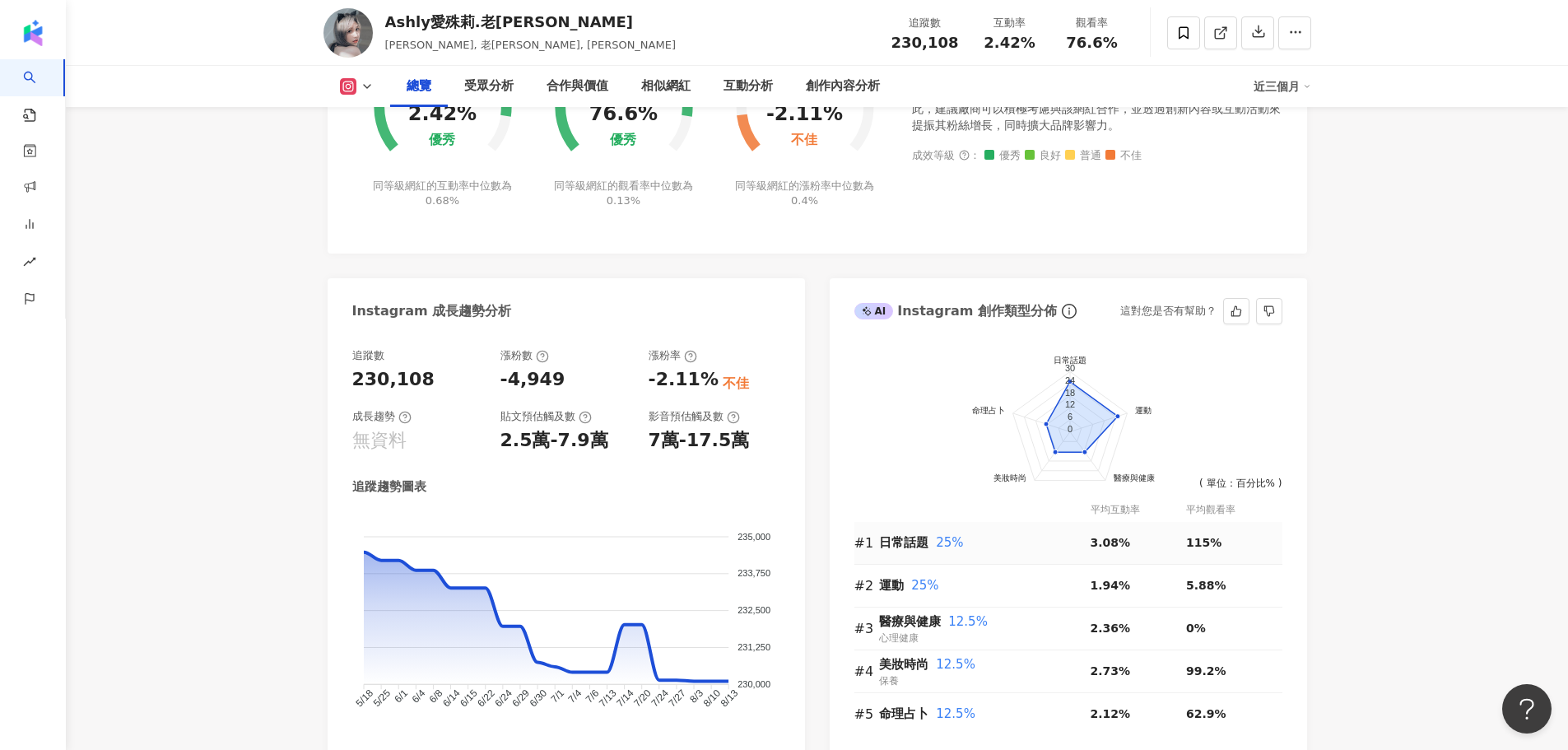
scroll to position [824, 0]
